Goal: Information Seeking & Learning: Understand process/instructions

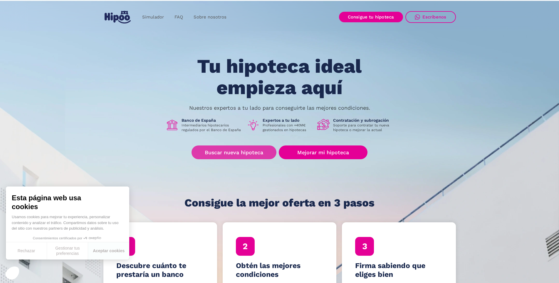
click at [235, 153] on link "Buscar nueva hipoteca" at bounding box center [234, 153] width 85 height 14
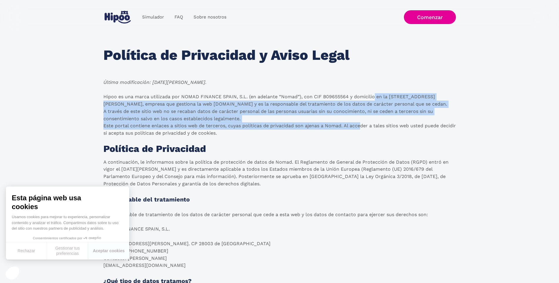
drag, startPoint x: 374, startPoint y: 96, endPoint x: 354, endPoint y: 131, distance: 40.0
click at [358, 130] on p "Hipoo es una marca utilizada por NOMAD FINANCE SPAIN, S.L. (en adelante “Nomad”…" at bounding box center [279, 115] width 353 height 44
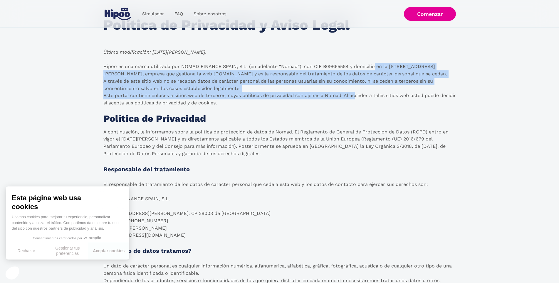
scroll to position [180, 0]
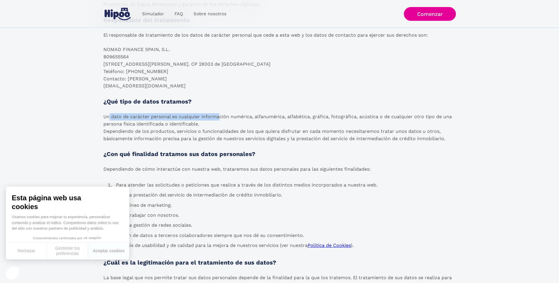
drag, startPoint x: 135, startPoint y: 115, endPoint x: 232, endPoint y: 117, distance: 96.7
click at [230, 117] on p "Un dato de carácter personal es cualquier información numérica, alfanumérica, a…" at bounding box center [279, 127] width 353 height 29
click at [277, 122] on p "Un dato de carácter personal es cualquier información numérica, alfanumérica, a…" at bounding box center [279, 127] width 353 height 29
drag, startPoint x: 216, startPoint y: 119, endPoint x: 386, endPoint y: 121, distance: 170.4
click at [322, 119] on p "Un dato de carácter personal es cualquier información numérica, alfanumérica, a…" at bounding box center [279, 127] width 353 height 29
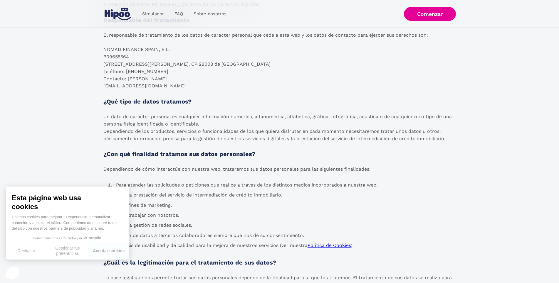
click at [387, 122] on p "Un dato de carácter personal es cualquier información numérica, alfanumérica, a…" at bounding box center [279, 127] width 353 height 29
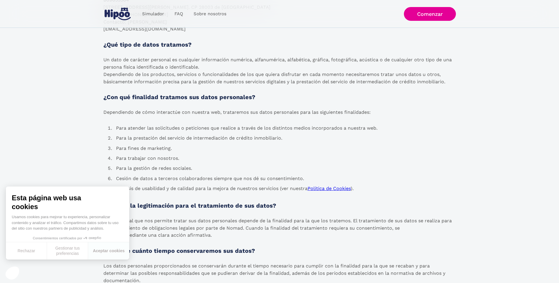
scroll to position [240, 0]
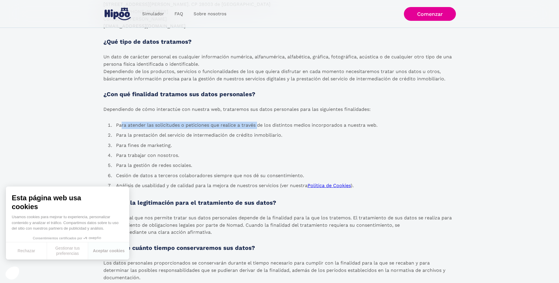
drag, startPoint x: 137, startPoint y: 128, endPoint x: 317, endPoint y: 131, distance: 180.4
click at [268, 129] on li "Para atender las solicitudes o peticiones que realice a través de los distintos…" at bounding box center [247, 125] width 266 height 10
drag, startPoint x: 323, startPoint y: 132, endPoint x: 288, endPoint y: 135, distance: 35.1
click at [323, 132] on li "Para la prestación del servicio de intermediación de crédito inmobiliario." at bounding box center [247, 136] width 266 height 10
click at [189, 140] on li "Para la prestación del servicio de intermediación de crédito inmobiliario." at bounding box center [247, 136] width 266 height 10
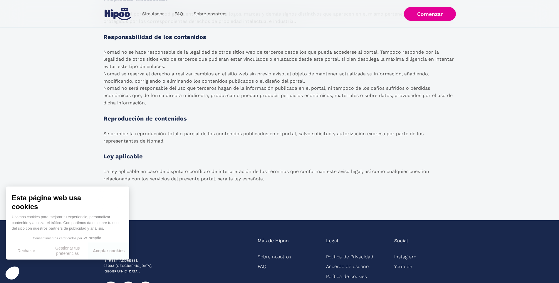
scroll to position [939, 0]
